Goal: Task Accomplishment & Management: Manage account settings

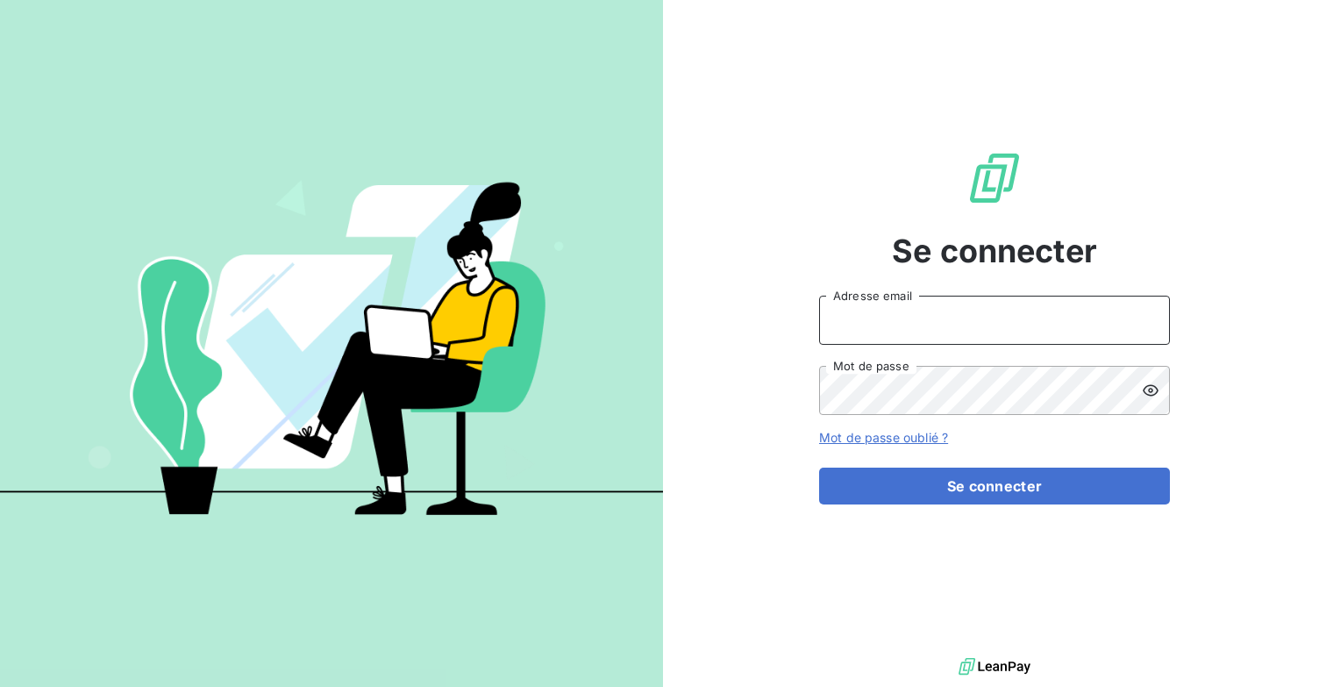
click at [989, 324] on input "Adresse email" at bounding box center [994, 320] width 351 height 49
type input "[EMAIL_ADDRESS][DOMAIN_NAME]"
click at [819, 467] on button "Se connecter" at bounding box center [994, 485] width 351 height 37
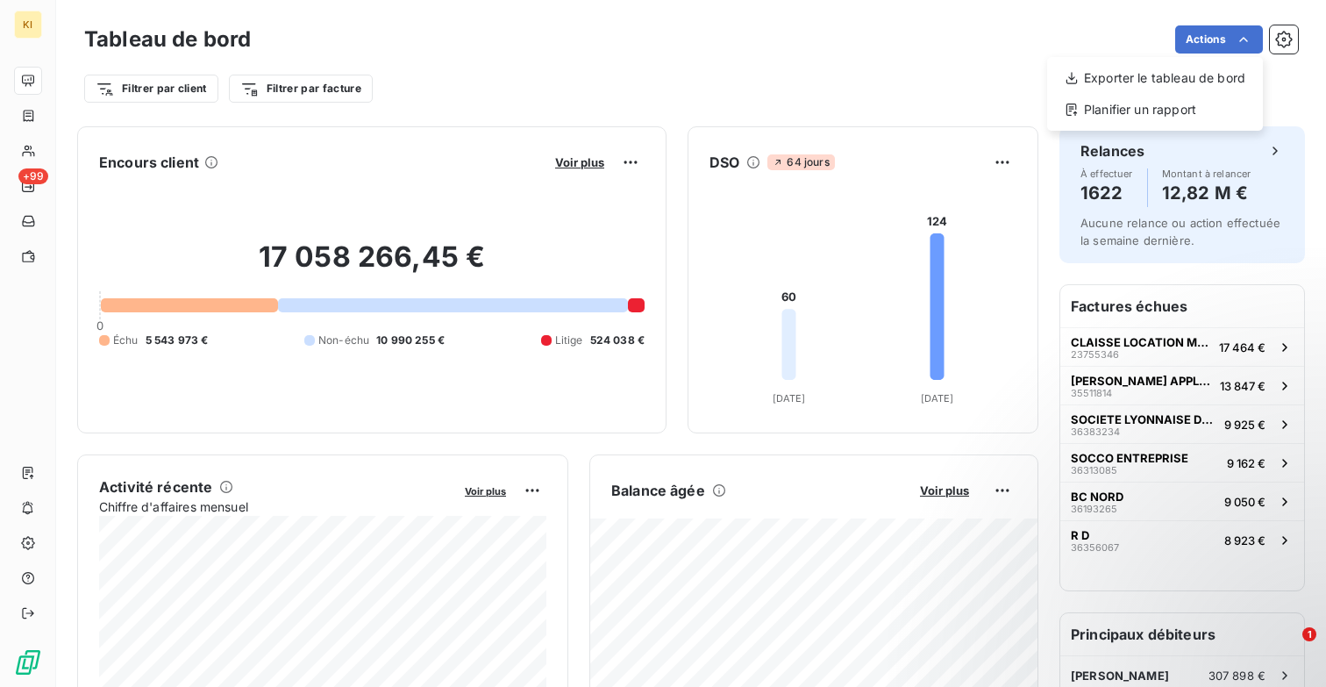
click at [1300, 38] on html "KI +99 Tableau de bord Actions Exporter le tableau de bord Planifier un rapport…" at bounding box center [663, 343] width 1326 height 687
click at [1287, 38] on icon "button" at bounding box center [1284, 40] width 18 height 18
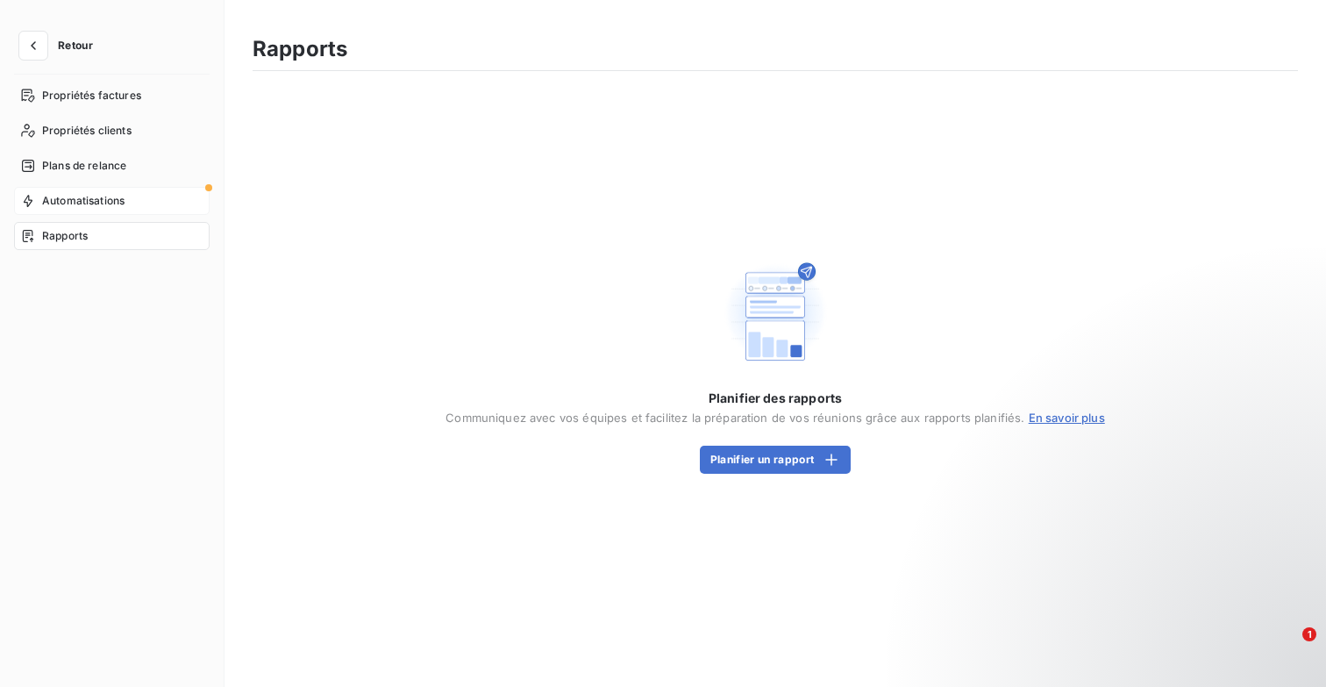
click at [158, 201] on div "Automatisations" at bounding box center [112, 201] width 196 height 28
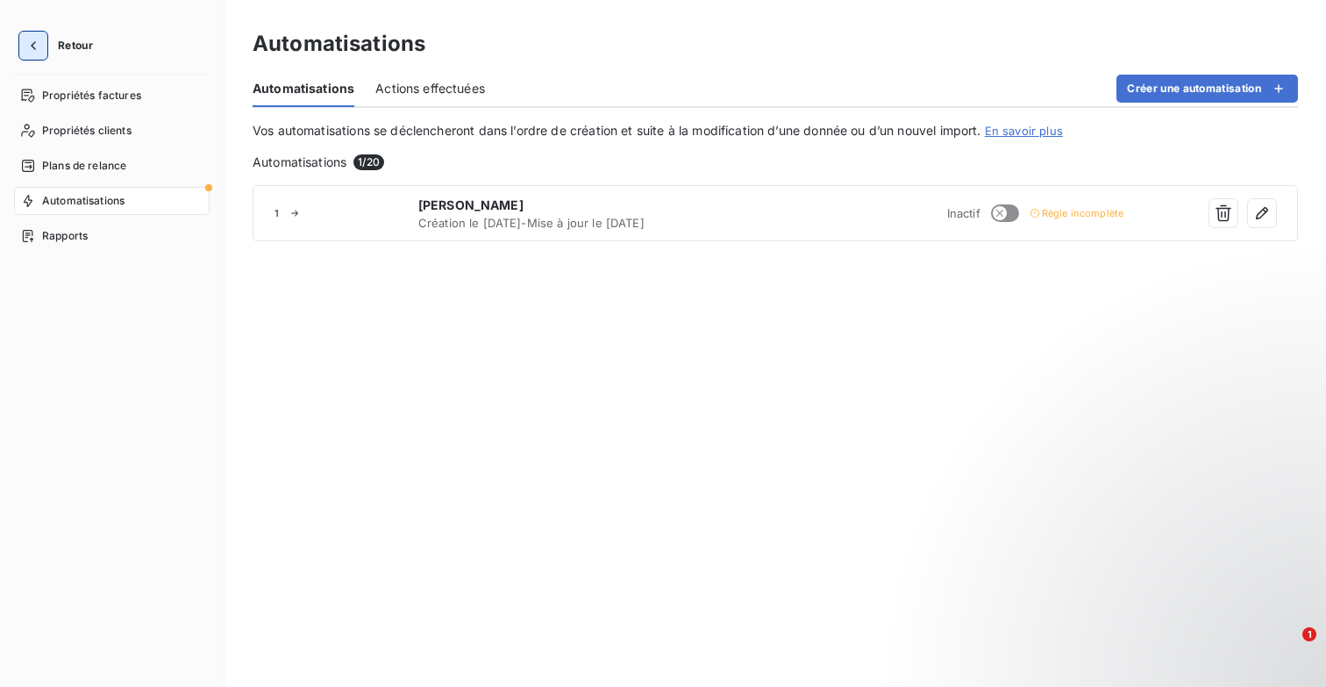
click at [30, 43] on icon "button" at bounding box center [34, 46] width 18 height 18
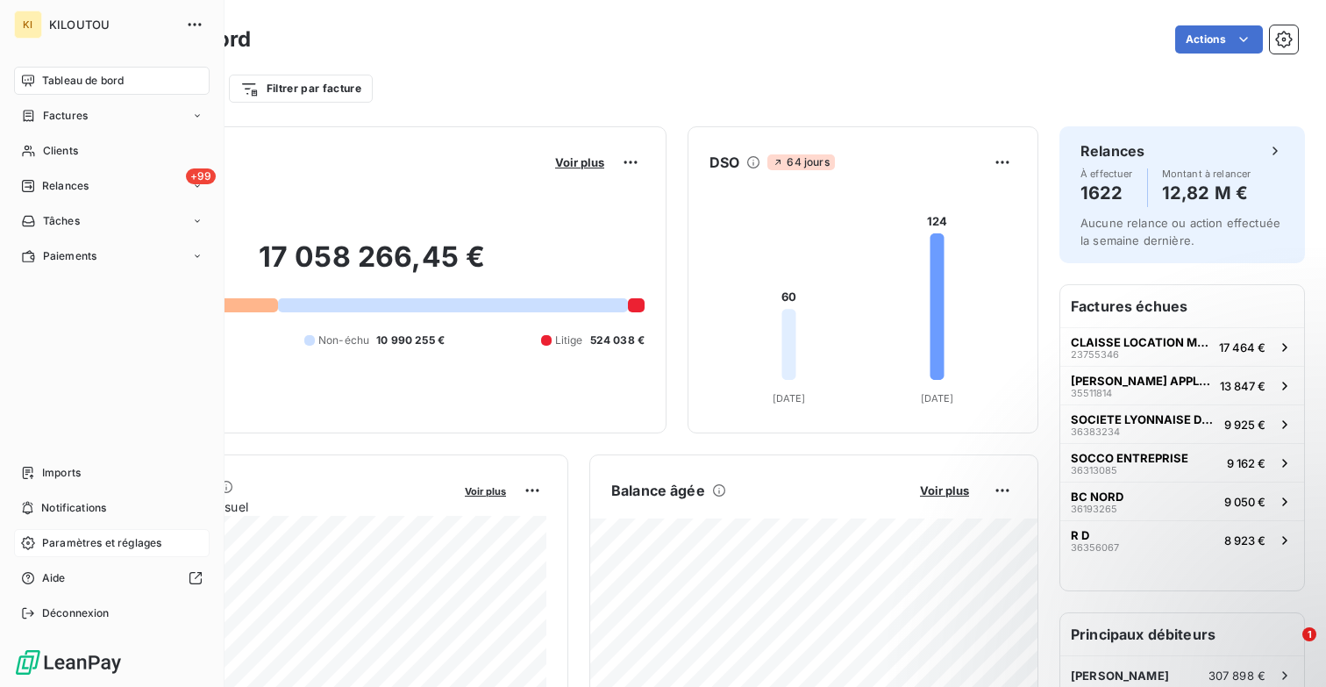
click at [153, 541] on span "Paramètres et réglages" at bounding box center [101, 543] width 119 height 16
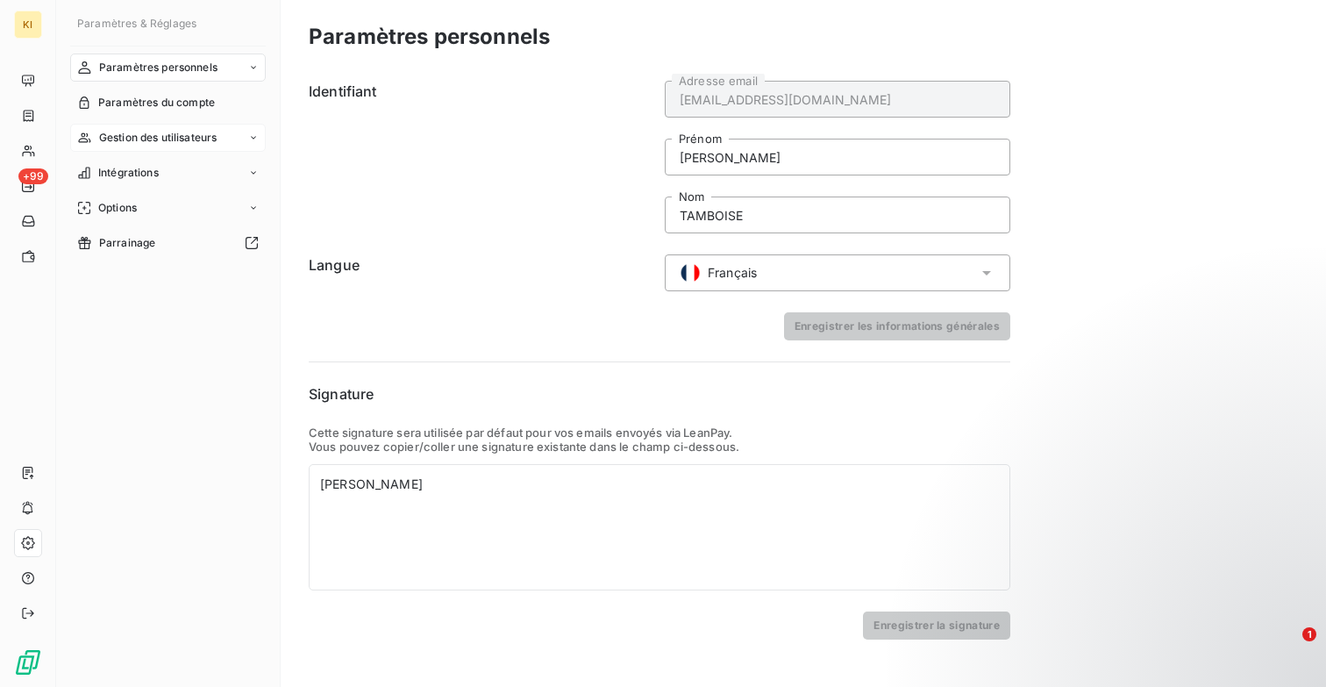
click at [191, 142] on span "Gestion des utilisateurs" at bounding box center [158, 138] width 118 height 16
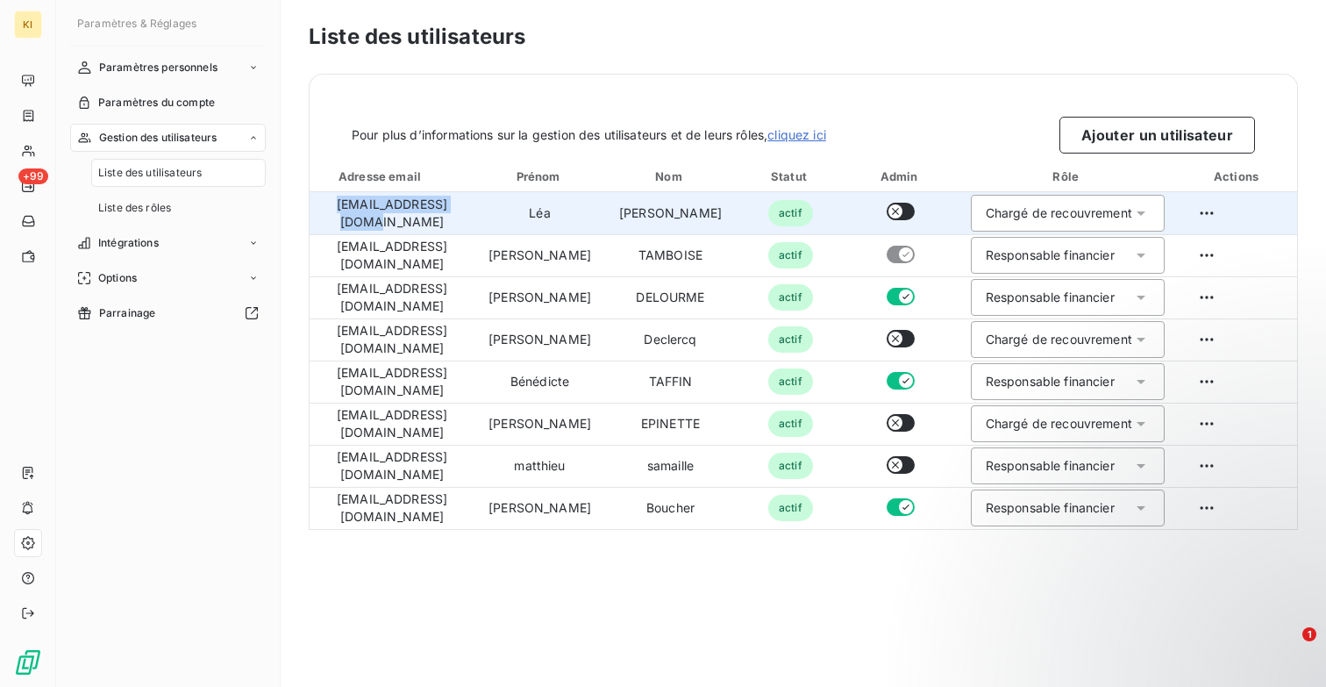
drag, startPoint x: 470, startPoint y: 212, endPoint x: 327, endPoint y: 212, distance: 142.9
click at [327, 212] on td "[EMAIL_ADDRESS][DOMAIN_NAME]" at bounding box center [392, 213] width 165 height 42
copy td "[EMAIL_ADDRESS][DOMAIN_NAME]"
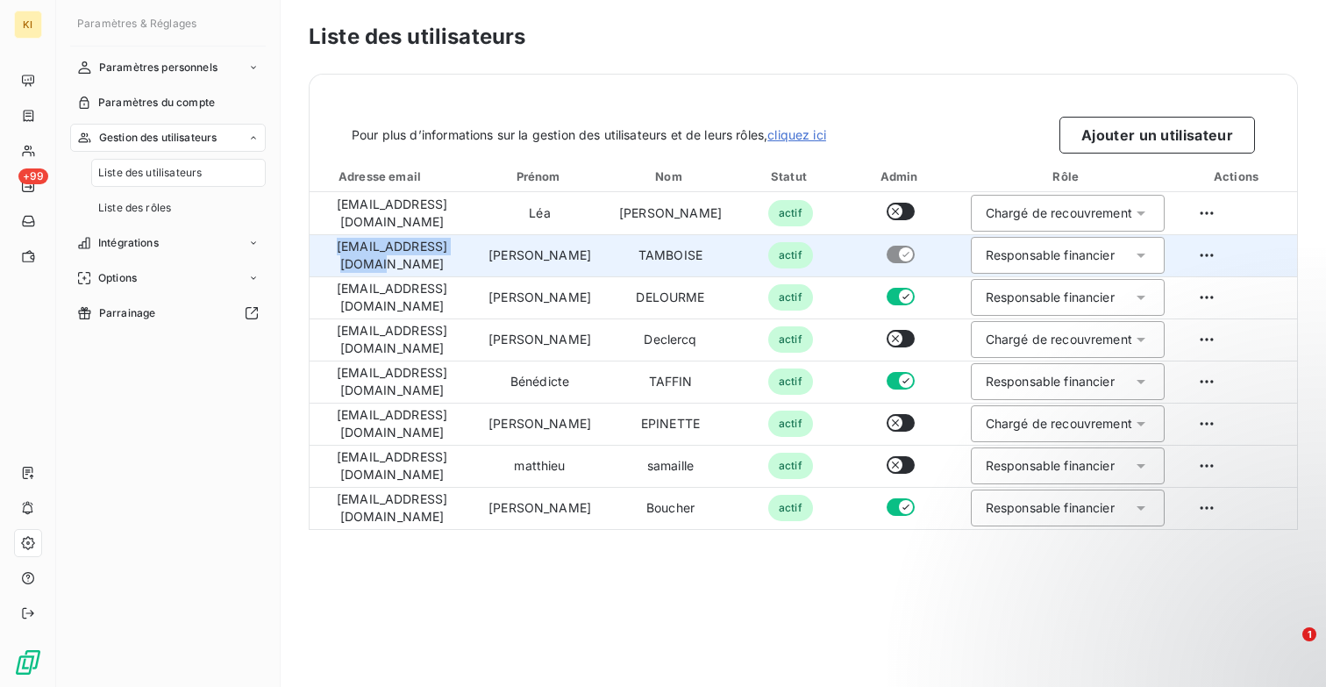
copy td "[EMAIL_ADDRESS][DOMAIN_NAME]"
drag, startPoint x: 468, startPoint y: 259, endPoint x: 330, endPoint y: 260, distance: 138.6
click at [330, 260] on td "[EMAIL_ADDRESS][DOMAIN_NAME]" at bounding box center [392, 255] width 165 height 42
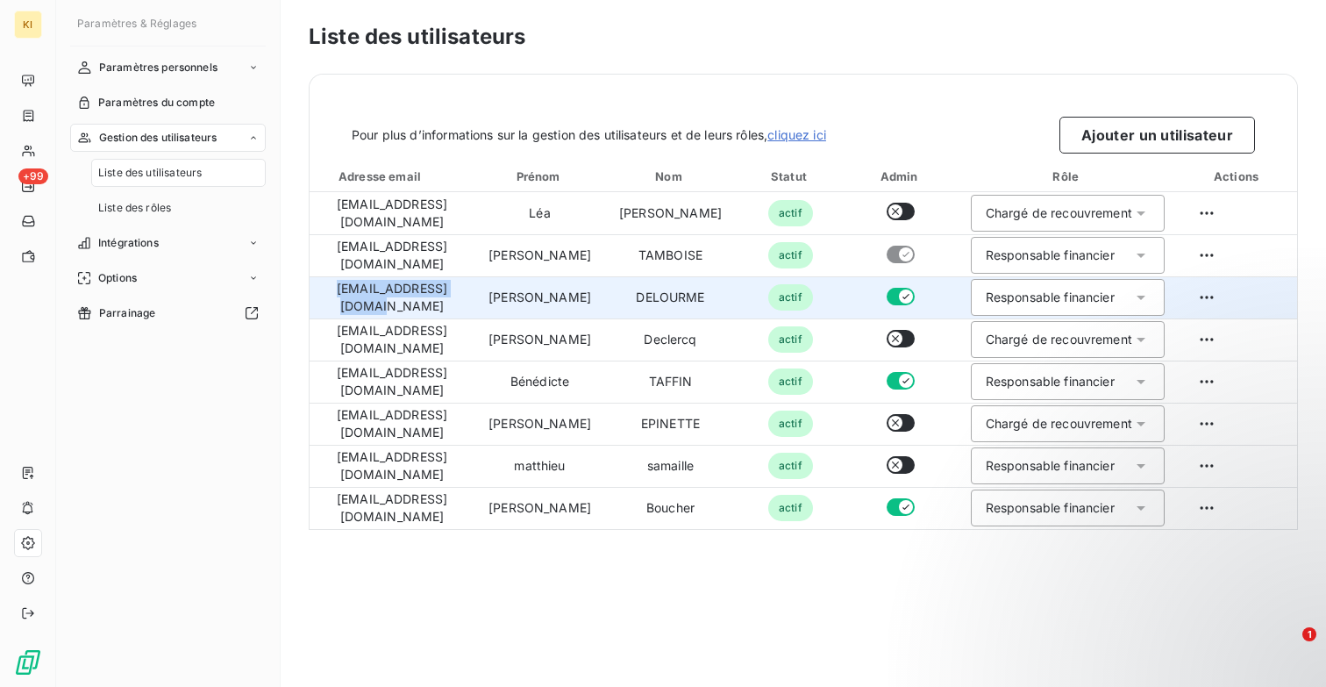
drag, startPoint x: 474, startPoint y: 295, endPoint x: 327, endPoint y: 296, distance: 147.3
click at [327, 296] on td "[EMAIL_ADDRESS][DOMAIN_NAME]" at bounding box center [392, 297] width 165 height 42
copy td "[EMAIL_ADDRESS][DOMAIN_NAME]"
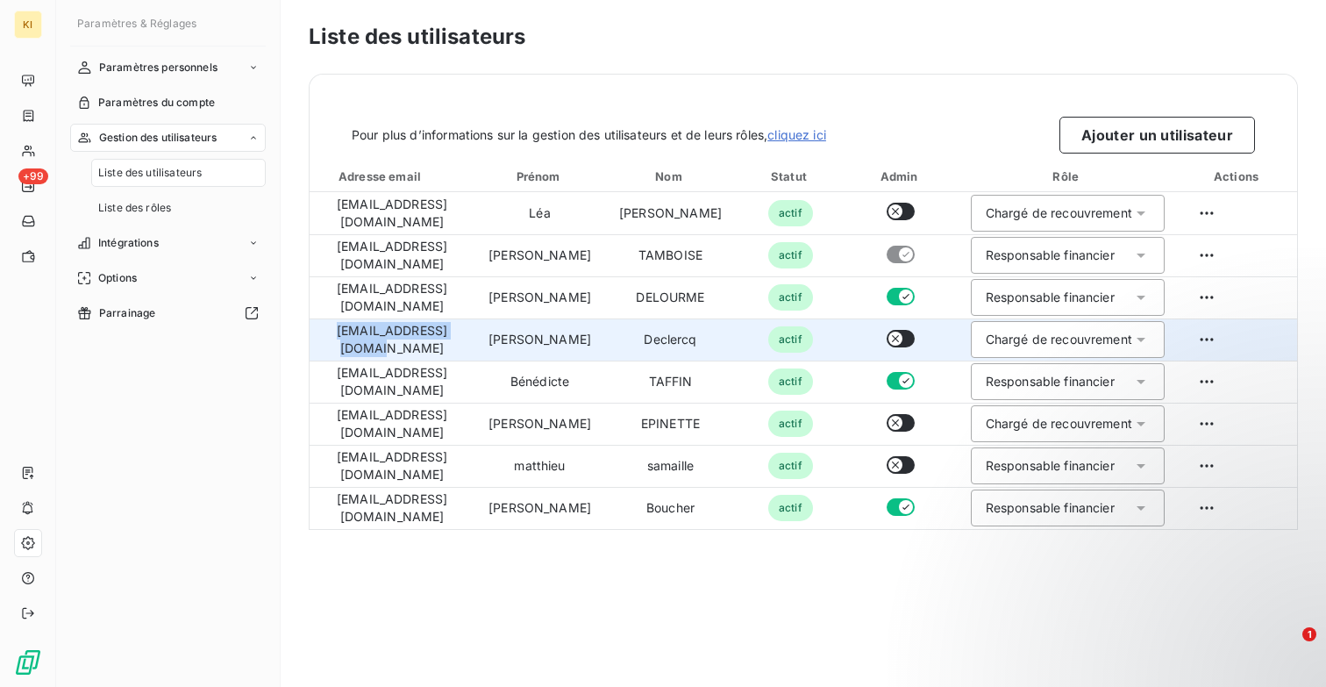
drag, startPoint x: 474, startPoint y: 339, endPoint x: 331, endPoint y: 335, distance: 142.1
click at [331, 335] on td "[EMAIL_ADDRESS][DOMAIN_NAME]" at bounding box center [392, 339] width 165 height 42
copy td "[EMAIL_ADDRESS][DOMAIN_NAME]"
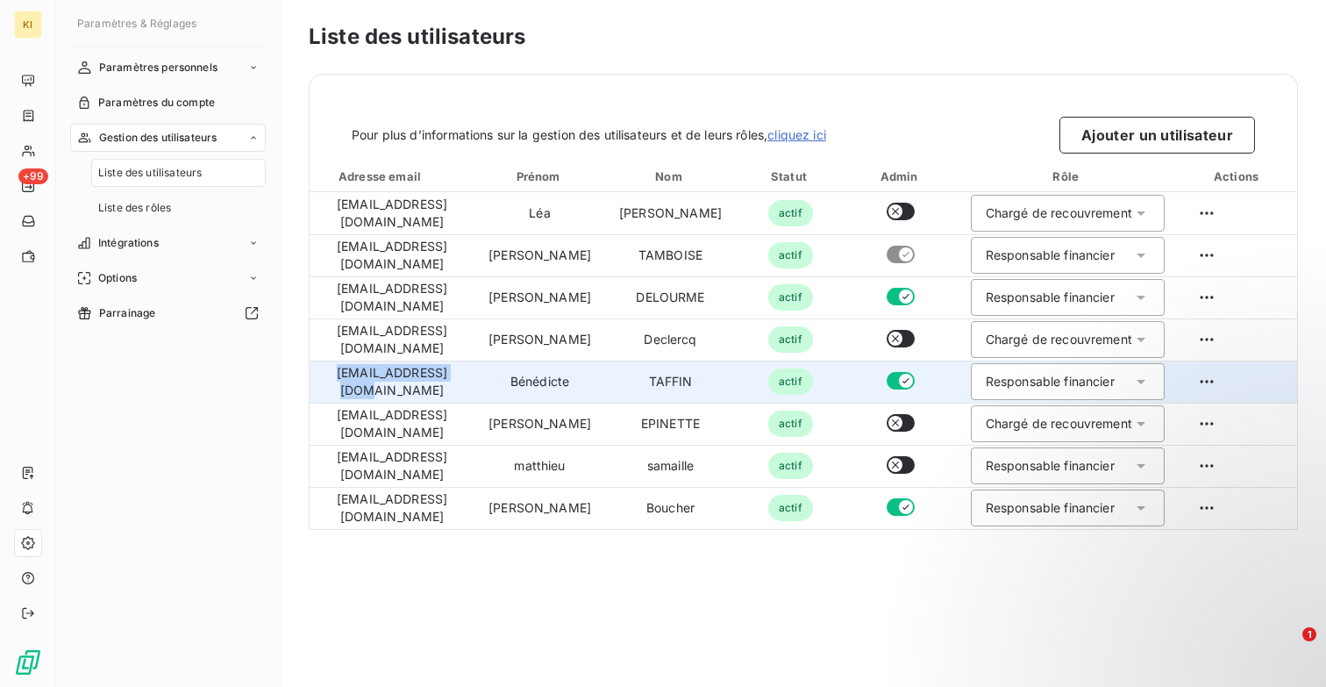
drag, startPoint x: 460, startPoint y: 375, endPoint x: 339, endPoint y: 375, distance: 121.0
click at [339, 375] on td "[EMAIL_ADDRESS][DOMAIN_NAME]" at bounding box center [392, 381] width 165 height 42
copy td "[EMAIL_ADDRESS][DOMAIN_NAME]"
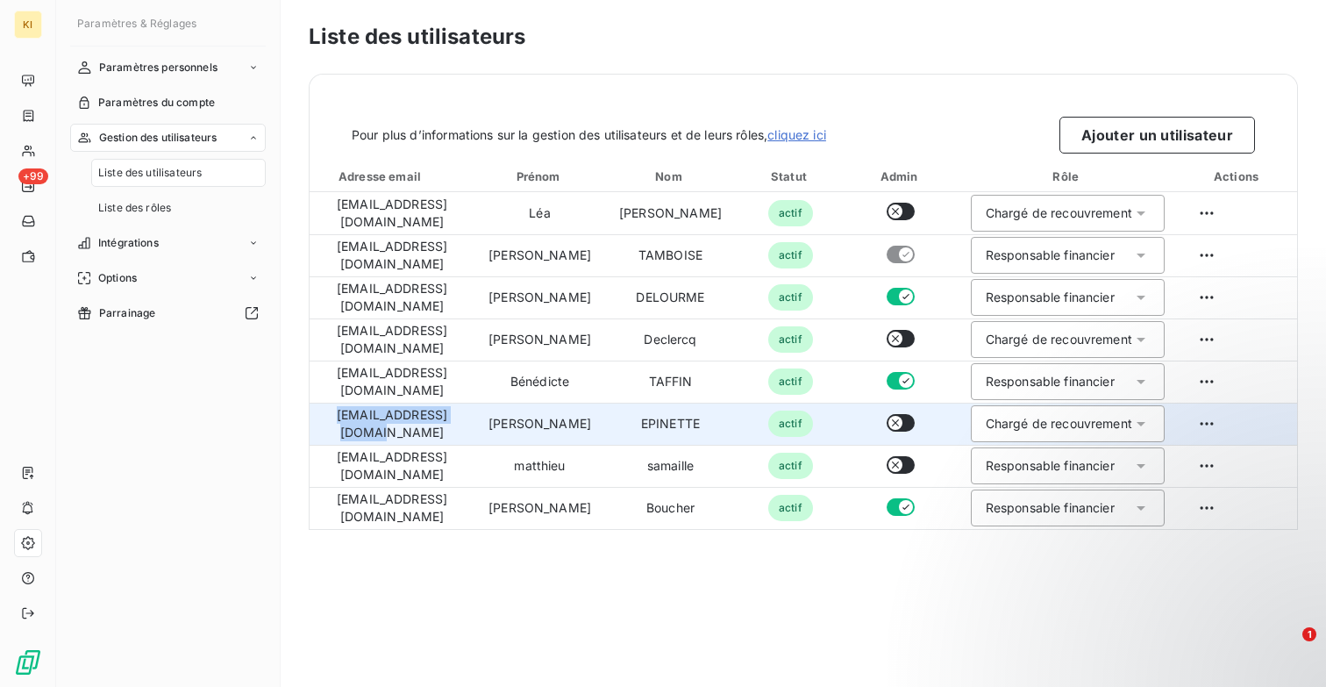
drag, startPoint x: 467, startPoint y: 422, endPoint x: 333, endPoint y: 425, distance: 133.3
click at [333, 425] on td "[EMAIL_ADDRESS][DOMAIN_NAME]" at bounding box center [392, 424] width 165 height 42
copy td "[EMAIL_ADDRESS][DOMAIN_NAME]"
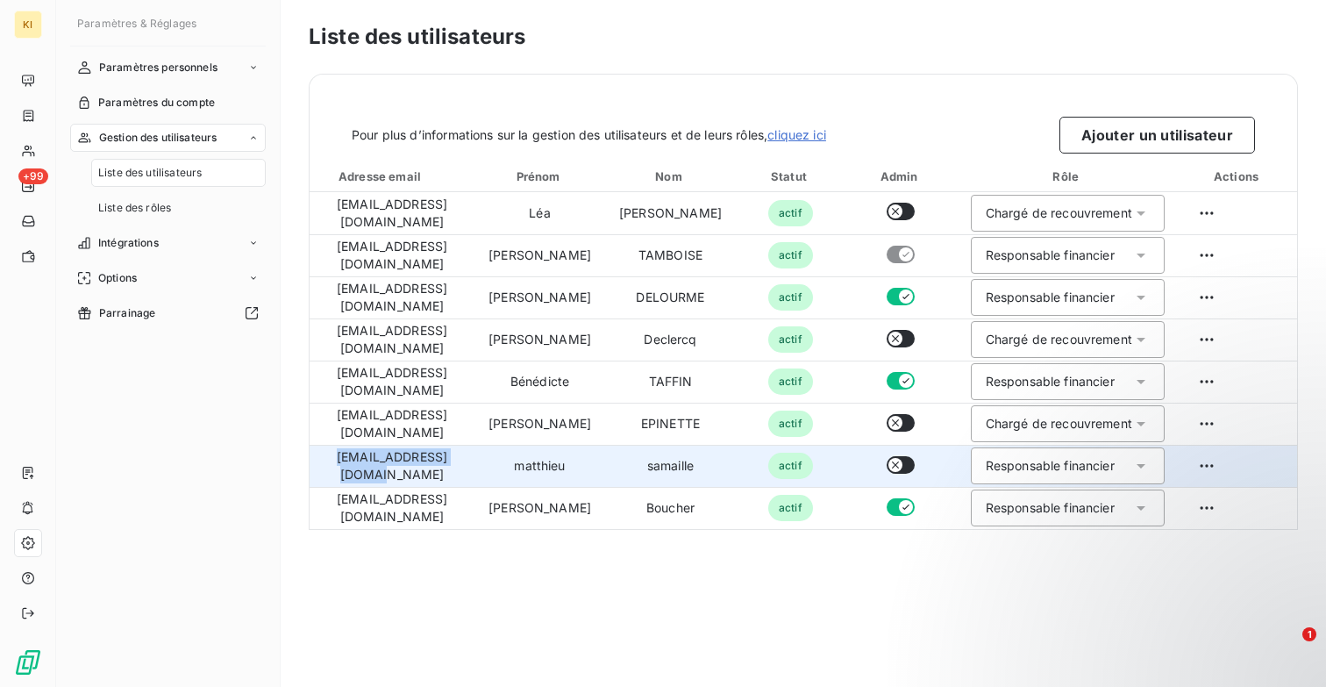
drag, startPoint x: 470, startPoint y: 467, endPoint x: 328, endPoint y: 468, distance: 142.1
click at [328, 468] on td "[EMAIL_ADDRESS][DOMAIN_NAME]" at bounding box center [392, 466] width 165 height 42
copy td "[EMAIL_ADDRESS][DOMAIN_NAME]"
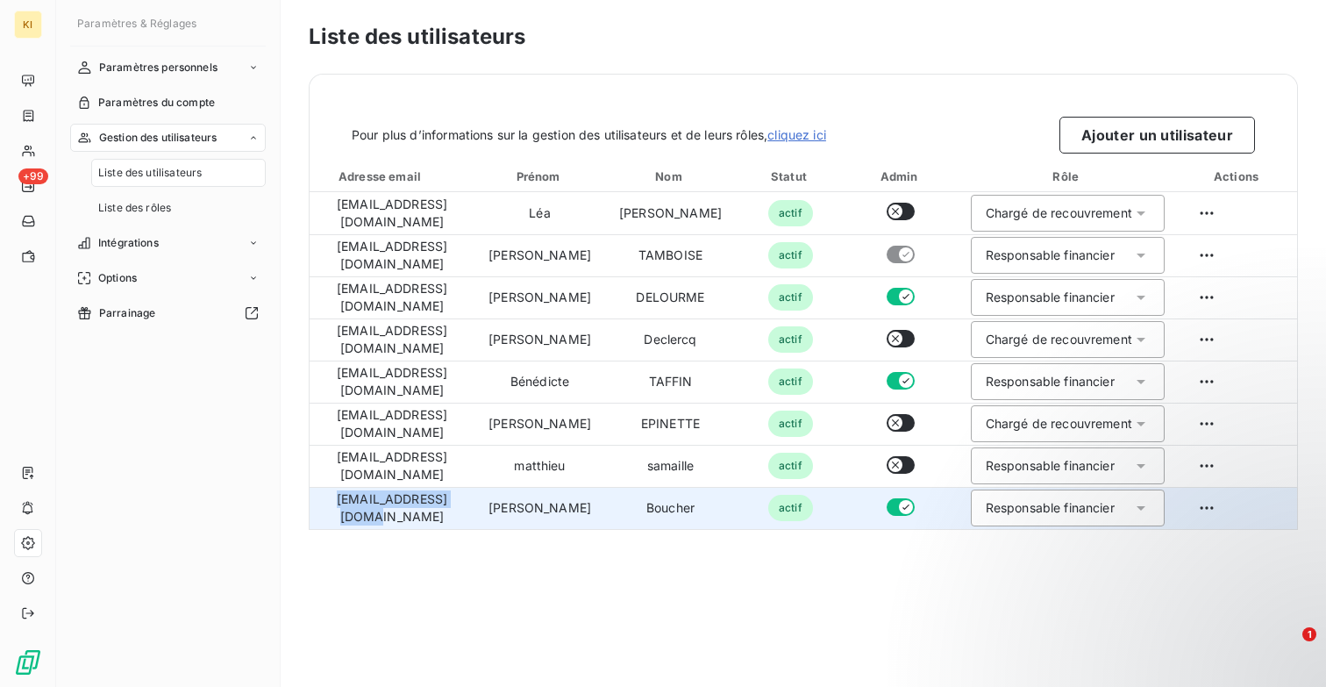
drag, startPoint x: 468, startPoint y: 502, endPoint x: 331, endPoint y: 505, distance: 137.7
click at [331, 505] on td "[EMAIL_ADDRESS][DOMAIN_NAME]" at bounding box center [392, 508] width 165 height 42
copy td "[EMAIL_ADDRESS][DOMAIN_NAME]"
